Goal: Task Accomplishment & Management: Complete application form

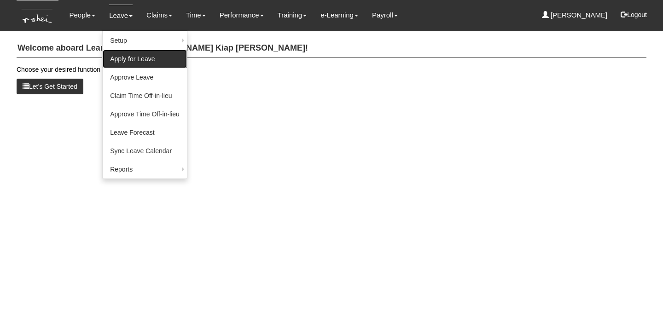
click at [139, 62] on link "Apply for Leave" at bounding box center [145, 59] width 84 height 18
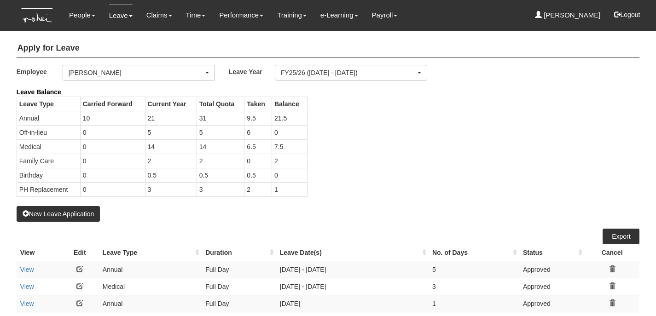
select select "50"
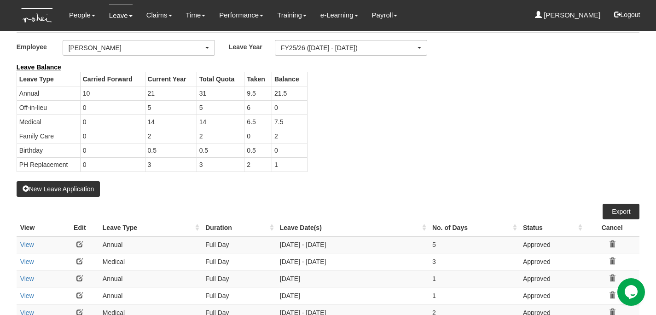
scroll to position [26, 0]
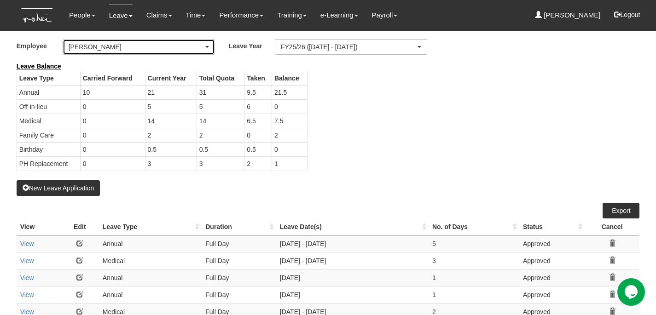
click at [145, 46] on div "[PERSON_NAME]" at bounding box center [136, 46] width 135 height 9
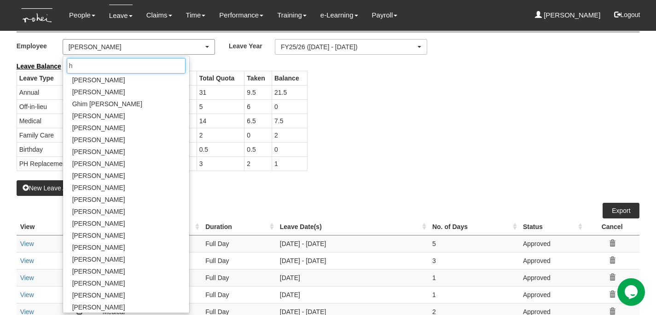
scroll to position [0, 0]
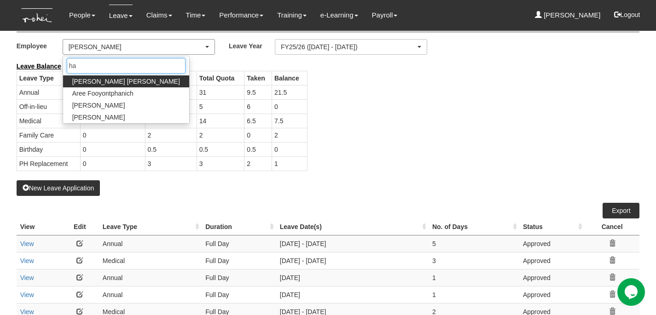
type input "h"
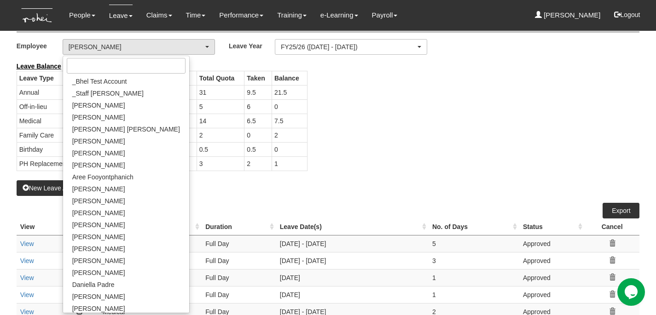
click at [422, 103] on div "Leave Balance Leave Type Carried Forward Current Year Total Quota Taken Balance…" at bounding box center [321, 121] width 623 height 119
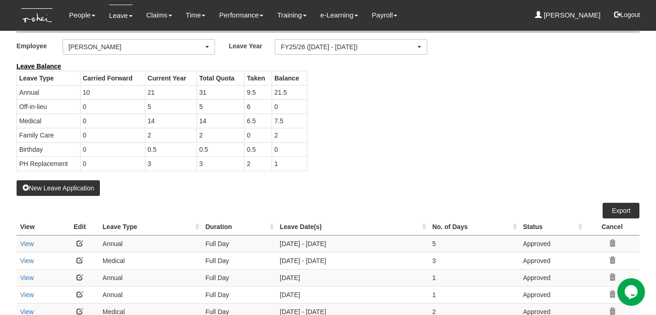
click at [475, 102] on div "Leave Balance Leave Type Carried Forward Current Year Total Quota Taken Balance…" at bounding box center [321, 121] width 623 height 119
